Goal: Communication & Community: Answer question/provide support

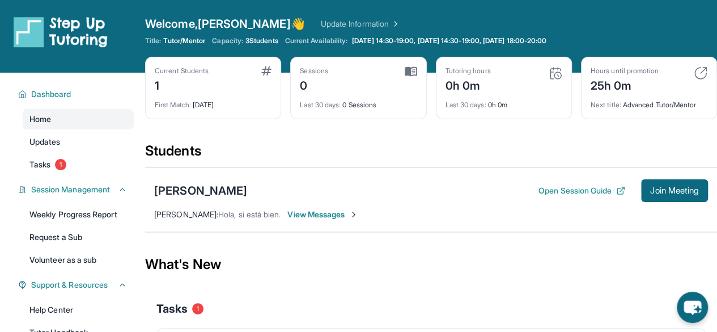
click at [341, 217] on span "View Messages" at bounding box center [322, 214] width 71 height 11
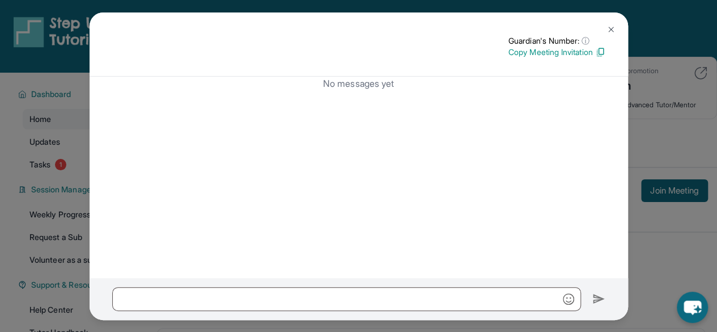
click at [608, 20] on button at bounding box center [611, 29] width 23 height 23
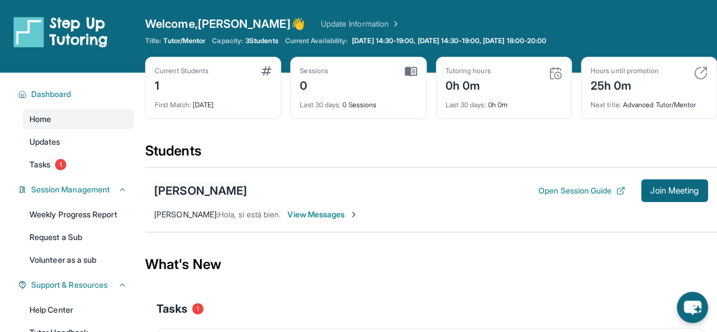
click at [247, 194] on div "[PERSON_NAME]" at bounding box center [200, 191] width 93 height 16
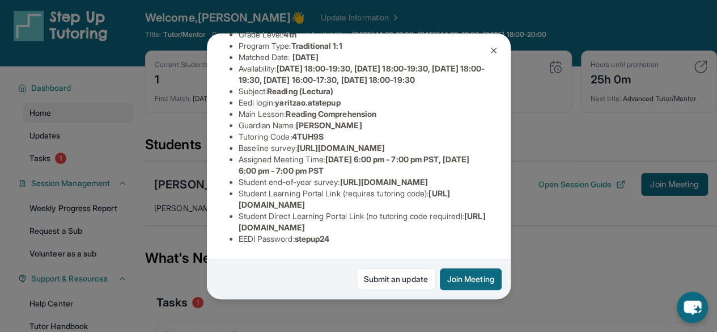
scroll to position [240, 0]
click at [491, 47] on img at bounding box center [493, 50] width 9 height 9
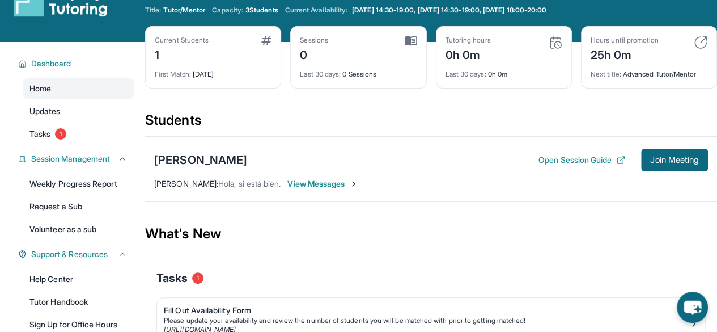
scroll to position [32, 0]
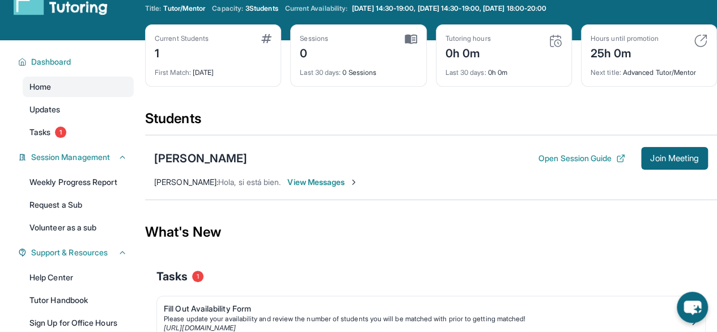
click at [344, 182] on span "View Messages" at bounding box center [322, 181] width 71 height 11
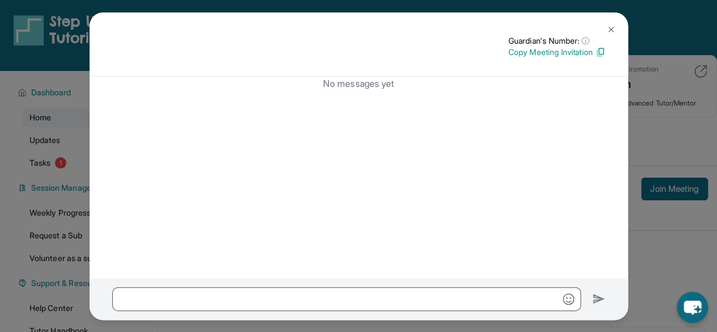
scroll to position [1, 0]
click at [605, 35] on button at bounding box center [611, 29] width 23 height 23
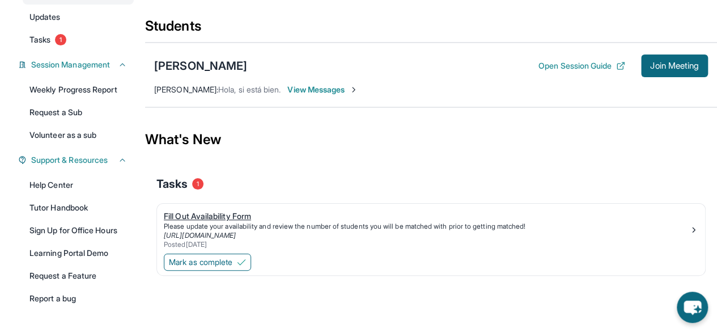
scroll to position [121, 0]
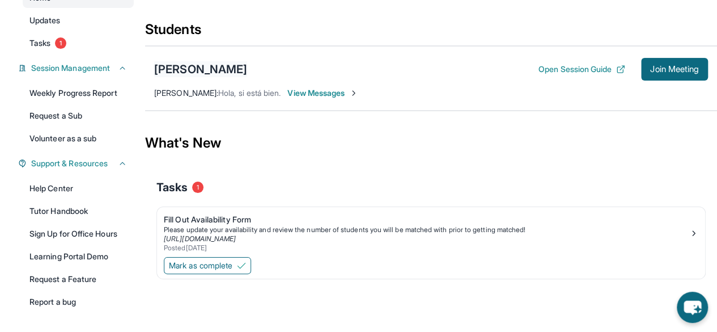
click at [215, 71] on div "[PERSON_NAME]" at bounding box center [200, 69] width 93 height 16
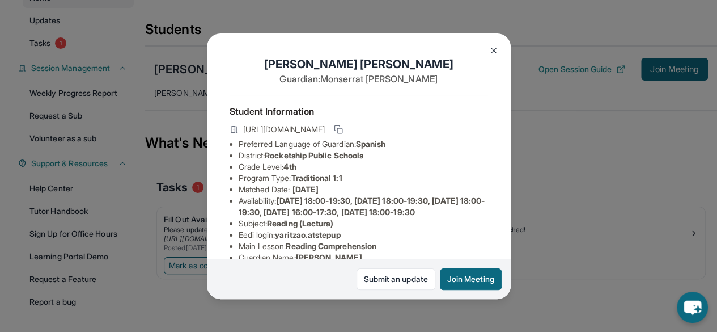
scroll to position [240, 0]
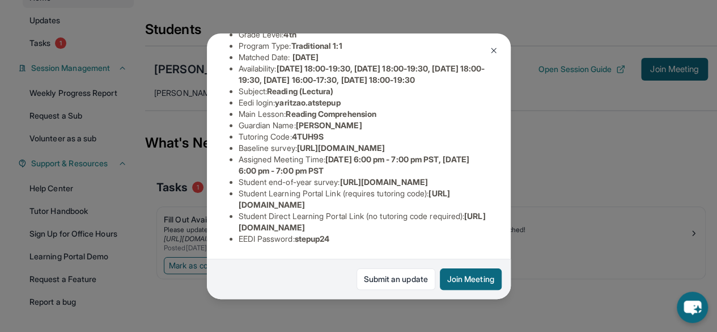
click at [495, 46] on img at bounding box center [493, 50] width 9 height 9
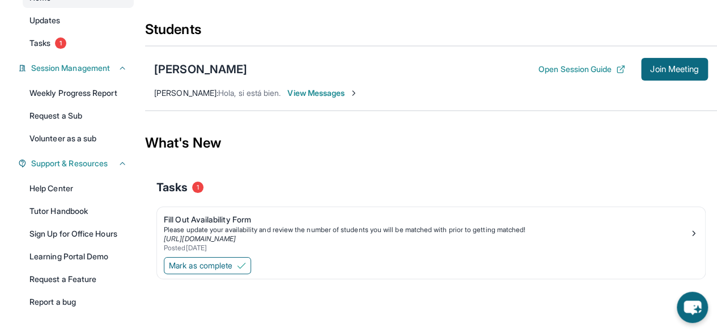
click at [349, 94] on span "View Messages" at bounding box center [322, 92] width 71 height 11
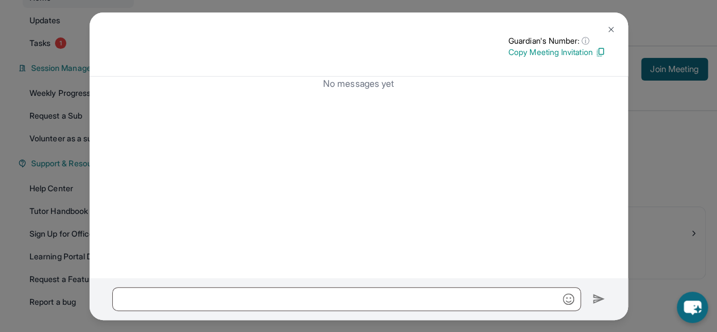
click at [609, 35] on button at bounding box center [611, 29] width 23 height 23
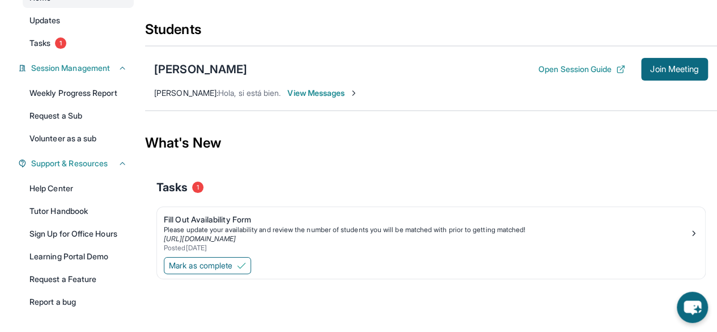
click at [316, 92] on span "View Messages" at bounding box center [322, 92] width 71 height 11
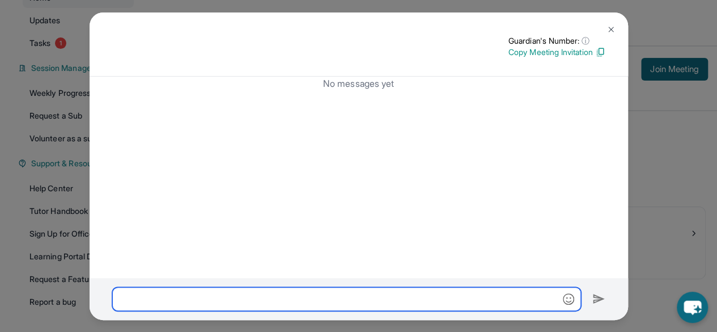
click at [342, 303] on input "text" at bounding box center [346, 299] width 469 height 24
type input "**********"
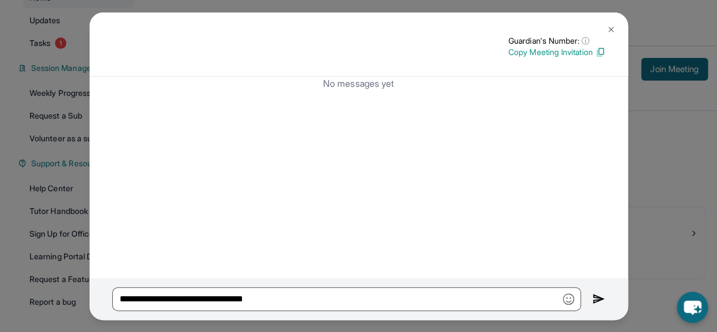
click at [616, 30] on button at bounding box center [611, 29] width 23 height 23
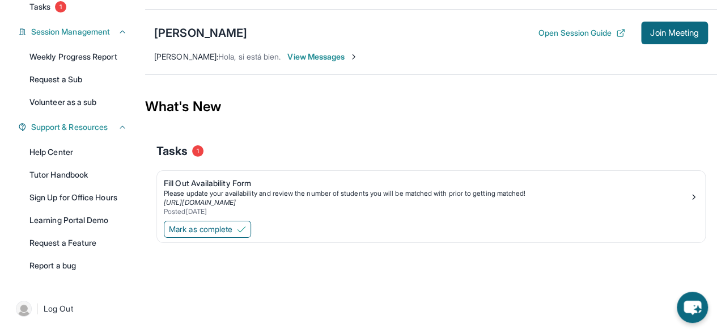
scroll to position [0, 0]
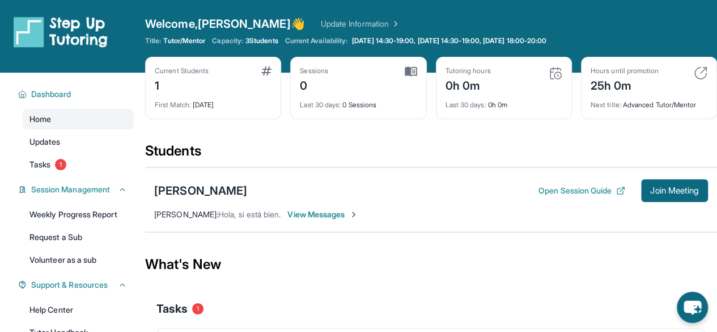
click at [324, 217] on span "View Messages" at bounding box center [322, 214] width 71 height 11
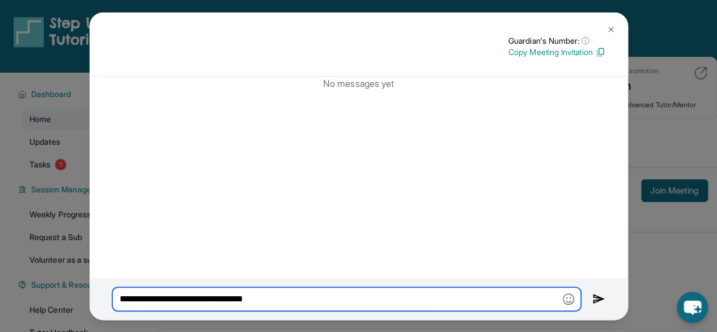
drag, startPoint x: 299, startPoint y: 303, endPoint x: 85, endPoint y: 301, distance: 214.3
click at [85, 301] on div "**********" at bounding box center [358, 166] width 717 height 332
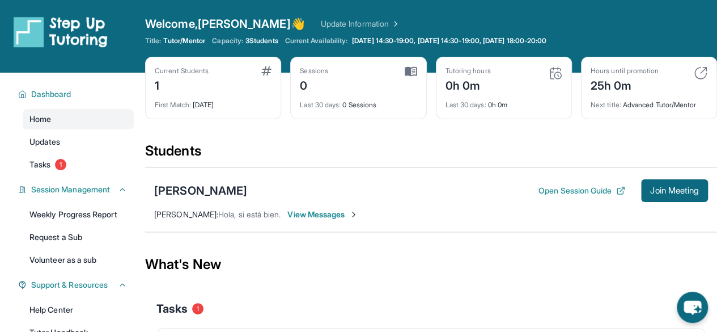
click at [317, 222] on div "[PERSON_NAME] Open Session Guide Join Meeting [PERSON_NAME] : [PERSON_NAME], si…" at bounding box center [431, 199] width 572 height 65
click at [314, 216] on span "View Messages" at bounding box center [322, 214] width 71 height 11
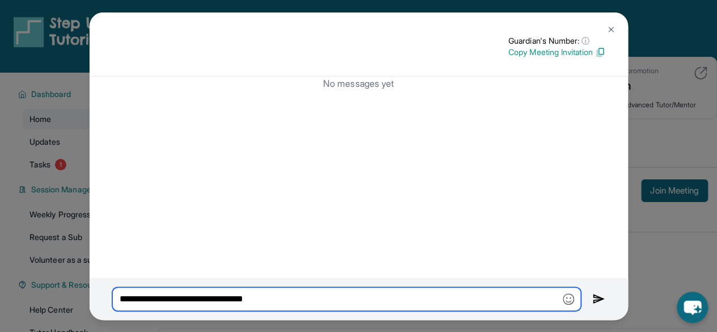
drag, startPoint x: 270, startPoint y: 300, endPoint x: 113, endPoint y: 289, distance: 157.5
click at [113, 289] on input "**********" at bounding box center [346, 299] width 469 height 24
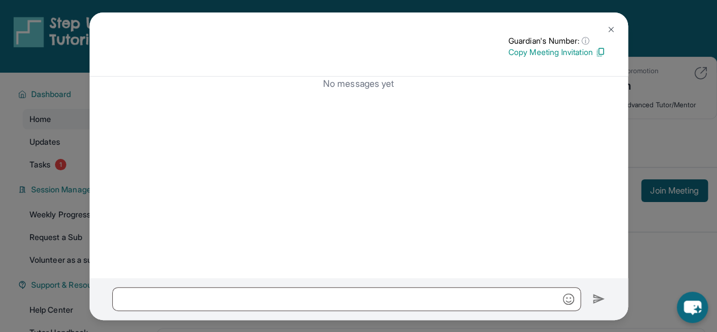
click at [607, 25] on img at bounding box center [611, 29] width 9 height 9
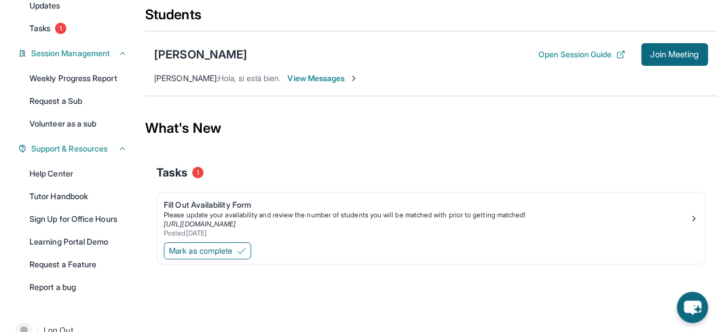
scroll to position [141, 0]
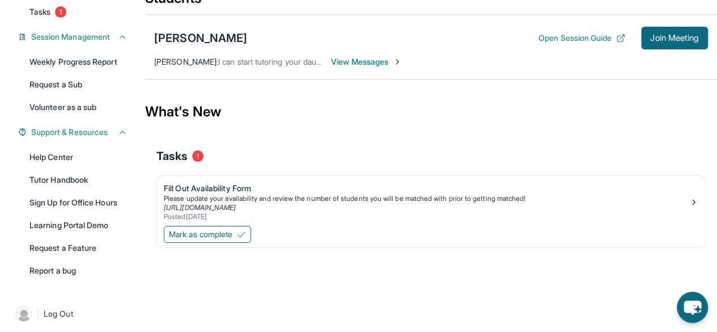
scroll to position [158, 0]
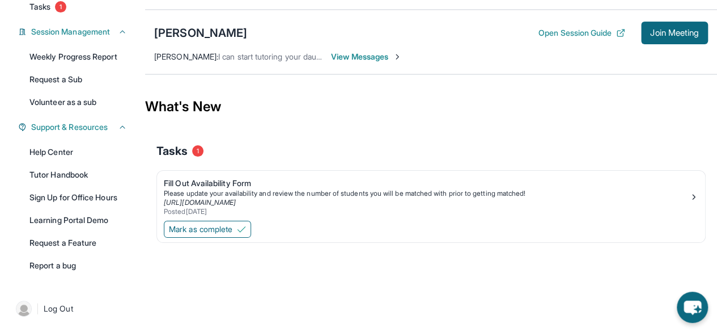
click at [357, 60] on span "View Messages" at bounding box center [366, 56] width 71 height 11
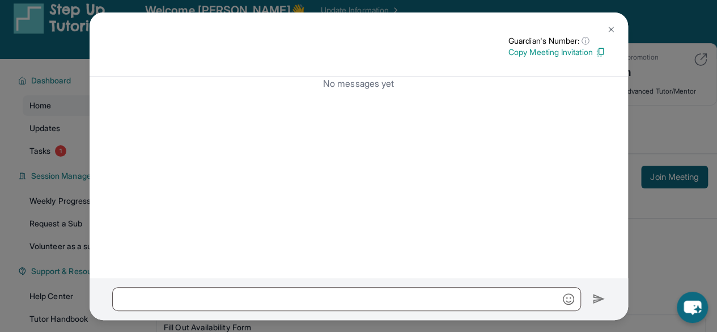
scroll to position [0, 0]
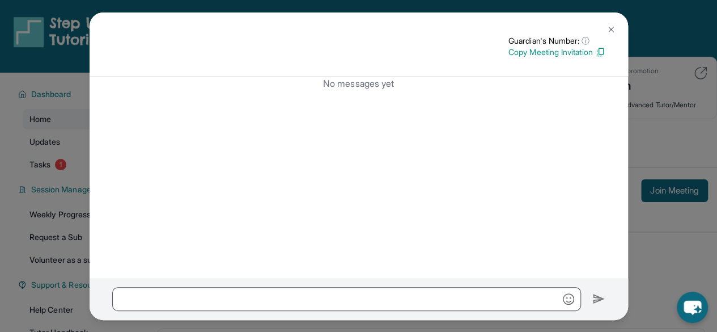
click at [616, 26] on button at bounding box center [611, 29] width 23 height 23
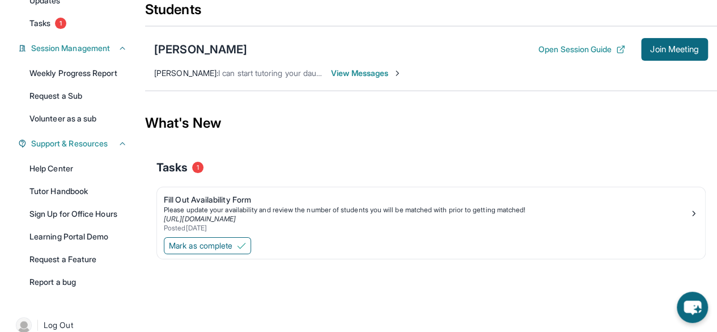
scroll to position [142, 0]
